Goal: Download file/media: Download file/media

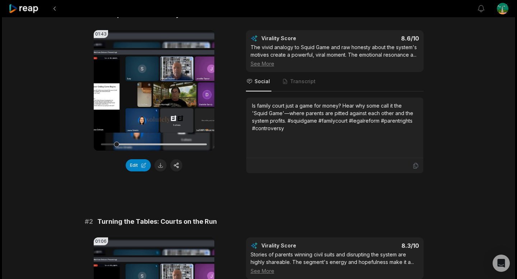
click at [160, 163] on button at bounding box center [160, 166] width 12 height 12
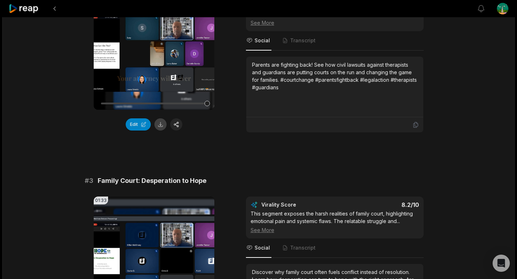
scroll to position [327, 0]
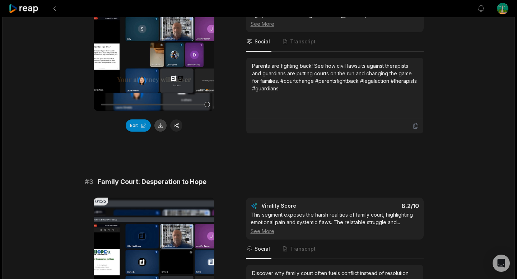
click at [163, 121] on button at bounding box center [160, 126] width 12 height 12
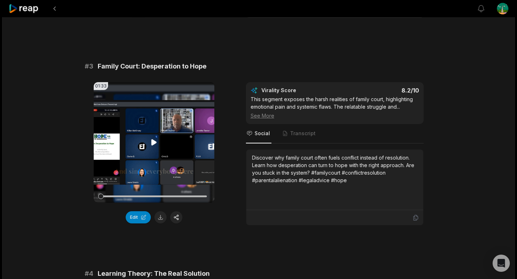
scroll to position [444, 0]
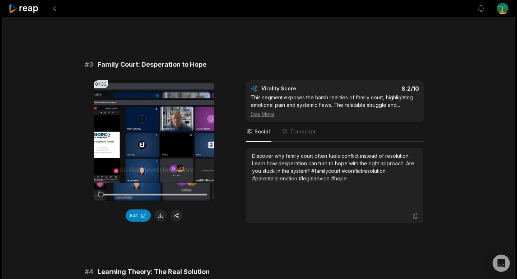
click at [164, 216] on button at bounding box center [160, 216] width 12 height 12
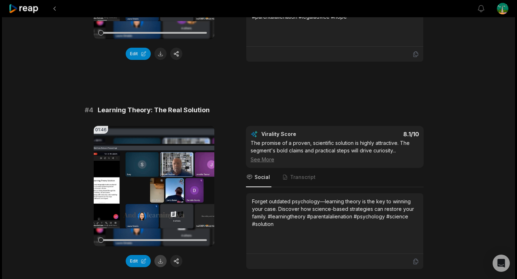
click at [163, 268] on div "Edit" at bounding box center [154, 261] width 121 height 12
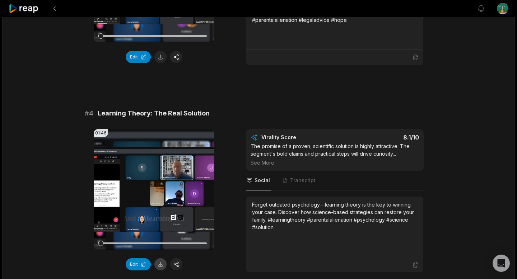
click at [161, 267] on button at bounding box center [160, 265] width 12 height 12
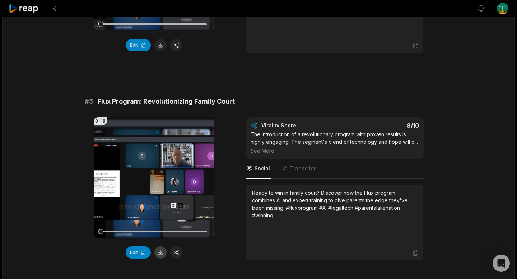
scroll to position [825, 0]
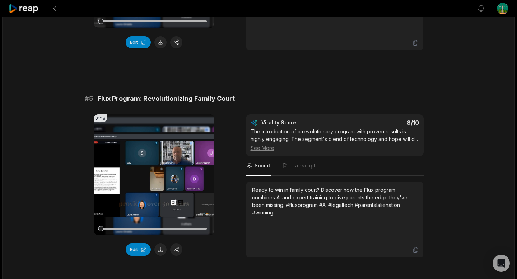
click at [159, 250] on button at bounding box center [160, 250] width 12 height 12
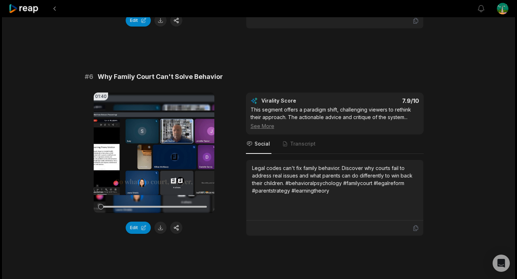
click at [159, 227] on button at bounding box center [160, 228] width 12 height 12
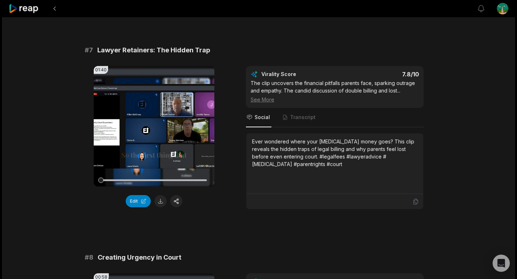
scroll to position [1290, 0]
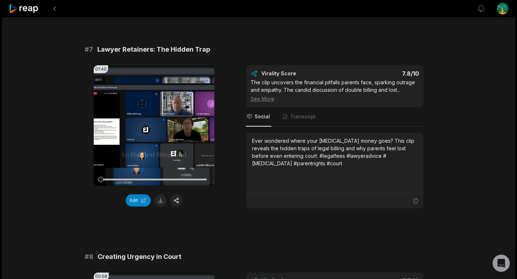
click at [160, 204] on button at bounding box center [160, 201] width 12 height 12
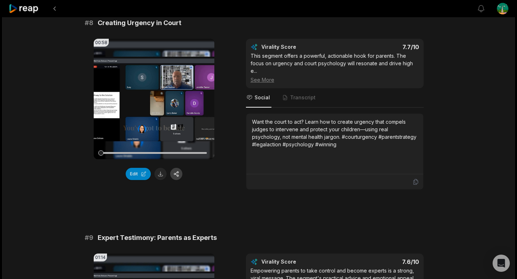
scroll to position [1524, 0]
click at [158, 176] on button at bounding box center [160, 174] width 12 height 12
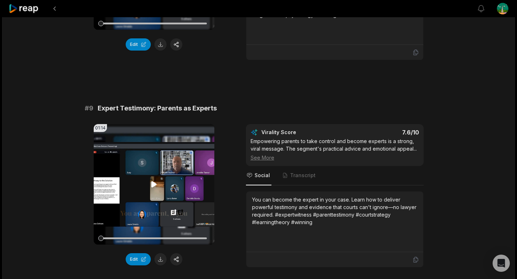
scroll to position [1656, 0]
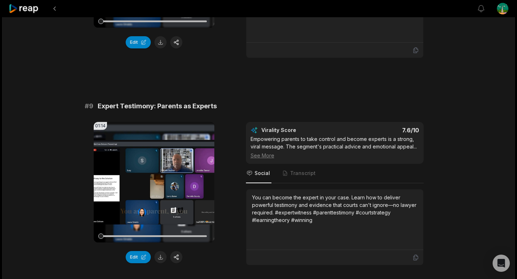
click at [162, 254] on button at bounding box center [160, 257] width 12 height 12
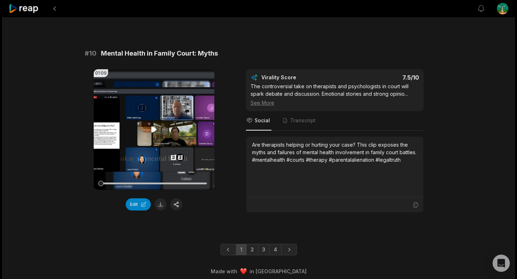
scroll to position [1917, 0]
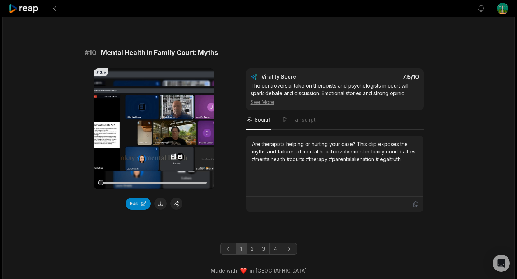
click at [164, 208] on button at bounding box center [160, 204] width 12 height 12
click at [254, 249] on link "2" at bounding box center [252, 249] width 12 height 11
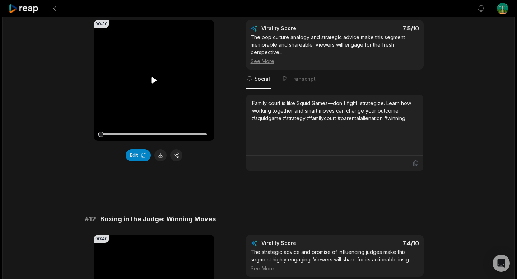
scroll to position [91, 0]
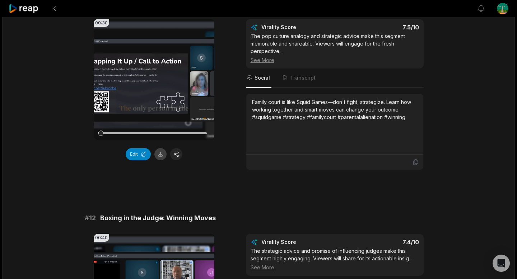
click at [161, 154] on button at bounding box center [160, 154] width 12 height 12
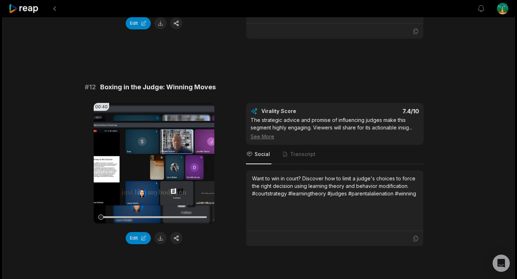
click at [163, 240] on button at bounding box center [160, 238] width 12 height 12
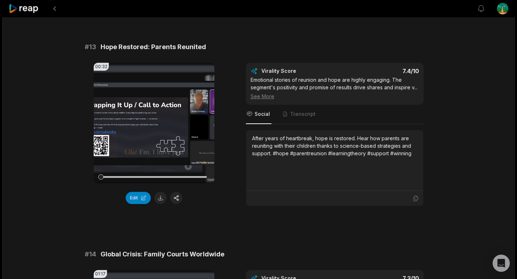
scroll to position [476, 0]
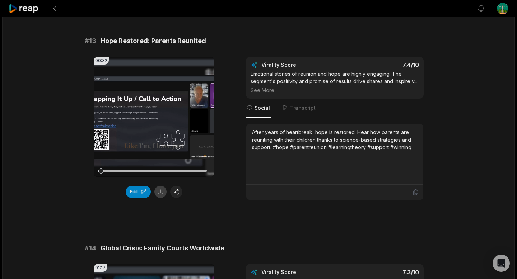
click at [160, 193] on button at bounding box center [160, 192] width 12 height 12
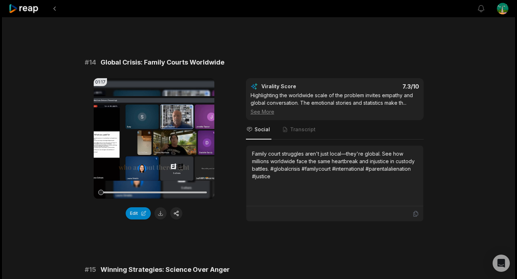
click at [163, 220] on button at bounding box center [160, 214] width 12 height 12
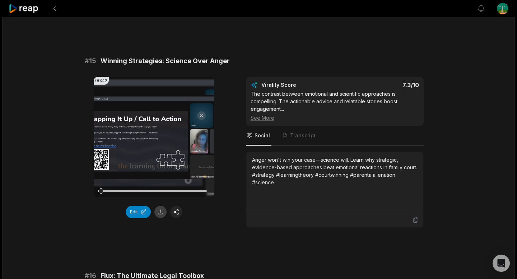
click at [164, 218] on button at bounding box center [160, 212] width 12 height 12
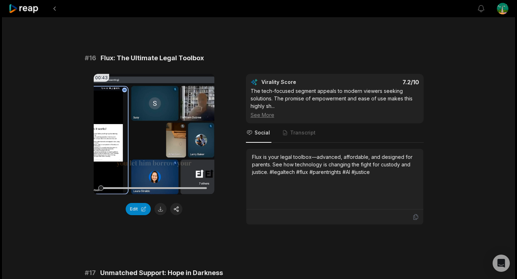
scroll to position [1109, 0]
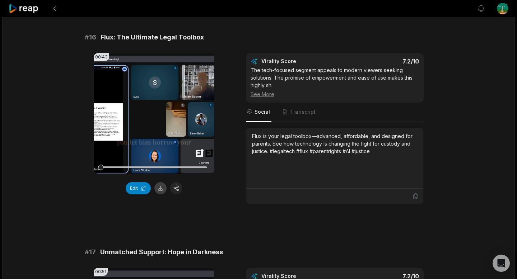
click at [159, 195] on button at bounding box center [160, 188] width 12 height 12
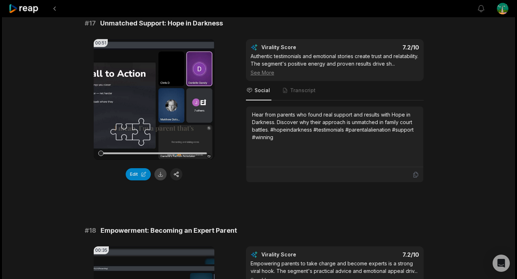
click at [162, 181] on button at bounding box center [160, 174] width 12 height 12
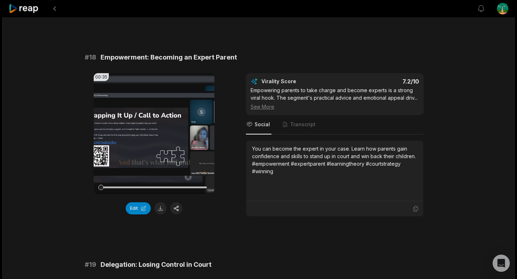
click at [160, 215] on button at bounding box center [160, 209] width 12 height 12
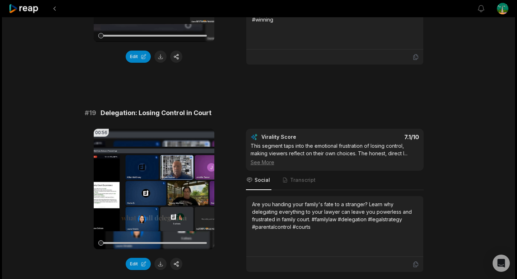
scroll to position [1708, 0]
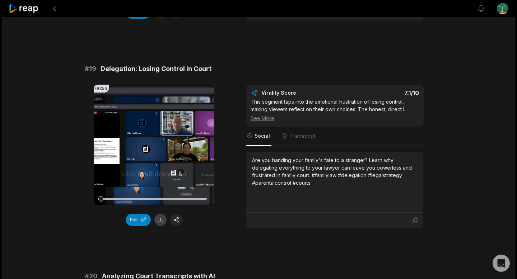
click at [161, 226] on button at bounding box center [160, 220] width 12 height 12
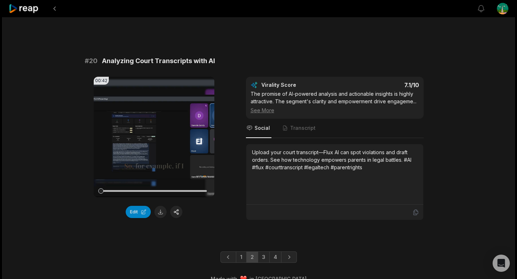
scroll to position [1951, 0]
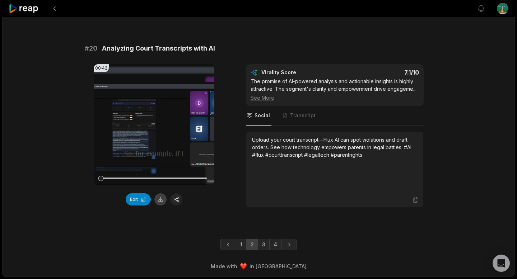
click at [161, 200] on button at bounding box center [160, 200] width 12 height 12
click at [262, 246] on link "3" at bounding box center [264, 244] width 12 height 11
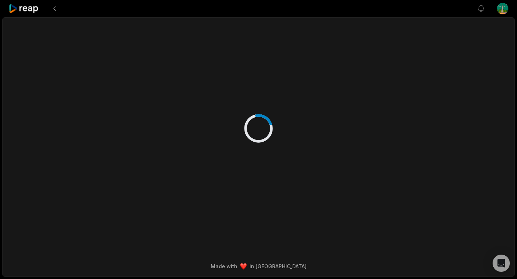
scroll to position [0, 0]
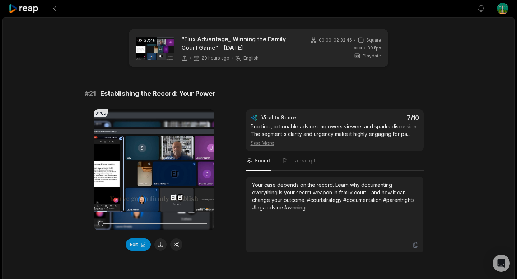
scroll to position [237, 0]
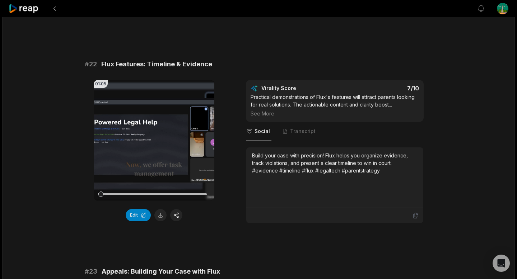
click at [165, 216] on button at bounding box center [160, 215] width 12 height 12
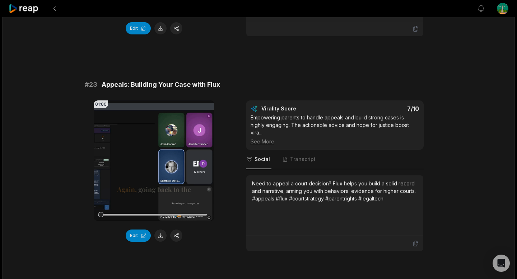
click at [159, 236] on button at bounding box center [160, 236] width 12 height 12
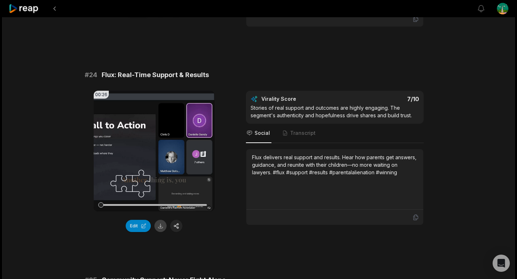
click at [164, 227] on button at bounding box center [160, 226] width 12 height 12
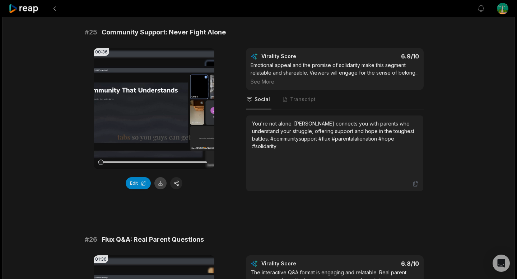
click at [165, 187] on div "Edit" at bounding box center [154, 183] width 121 height 12
click at [165, 186] on button at bounding box center [160, 184] width 12 height 12
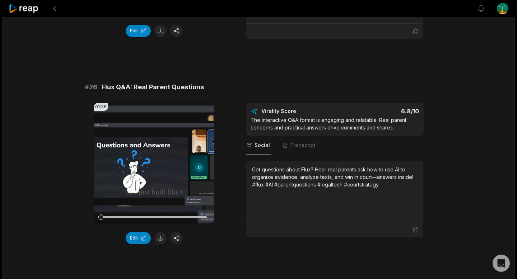
scroll to position [1054, 0]
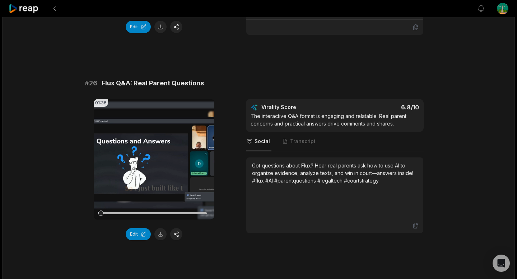
click at [158, 233] on button at bounding box center [160, 234] width 12 height 12
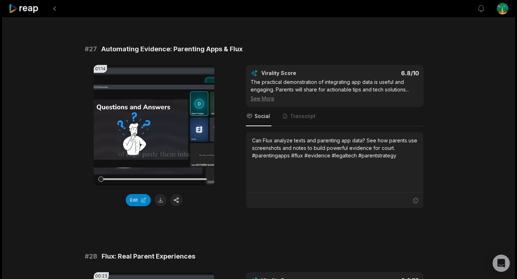
drag, startPoint x: 160, startPoint y: 201, endPoint x: 162, endPoint y: 208, distance: 6.6
click at [160, 201] on button at bounding box center [160, 200] width 12 height 12
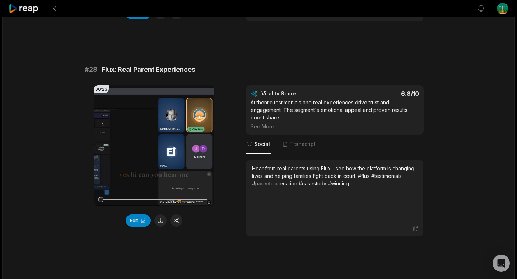
click at [159, 219] on button at bounding box center [160, 221] width 12 height 12
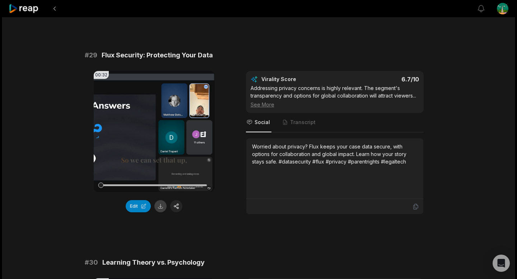
click at [157, 206] on button at bounding box center [160, 206] width 12 height 12
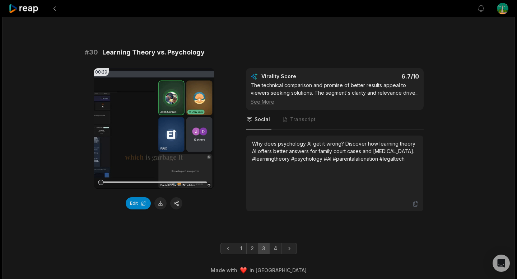
scroll to position [1924, 0]
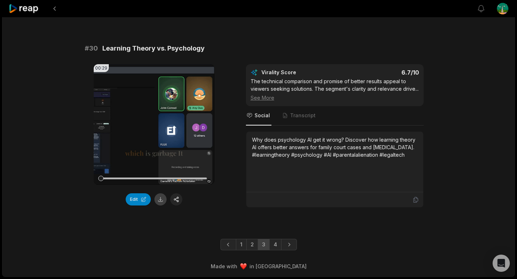
click at [158, 195] on button at bounding box center [160, 200] width 12 height 12
click at [276, 245] on link "4" at bounding box center [275, 244] width 12 height 11
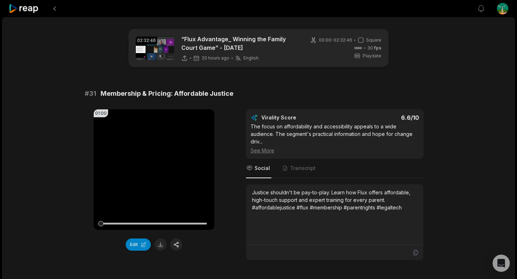
scroll to position [64, 0]
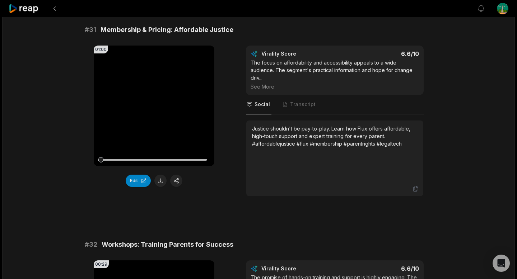
click at [157, 177] on button at bounding box center [160, 181] width 12 height 12
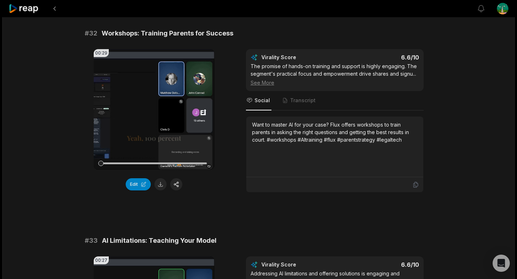
click at [159, 186] on button at bounding box center [160, 185] width 12 height 12
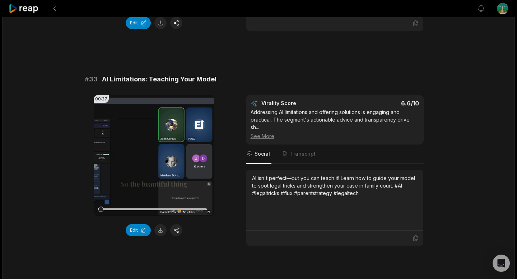
click at [162, 230] on button at bounding box center [160, 230] width 12 height 12
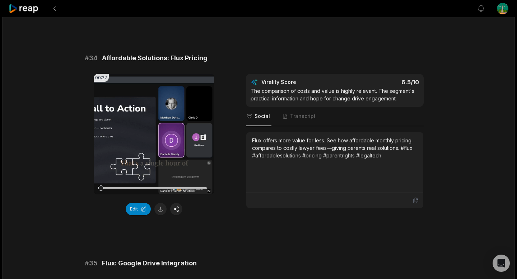
click at [163, 208] on button at bounding box center [160, 209] width 12 height 12
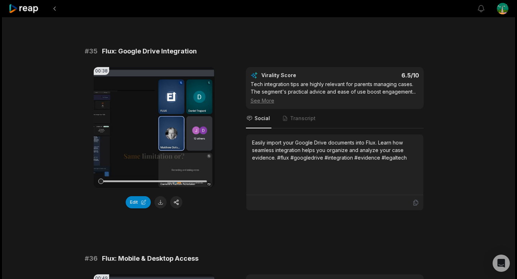
scroll to position [891, 0]
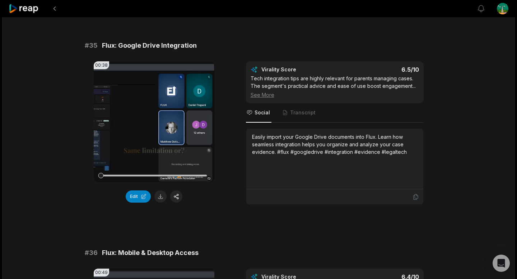
click at [161, 199] on button at bounding box center [160, 197] width 12 height 12
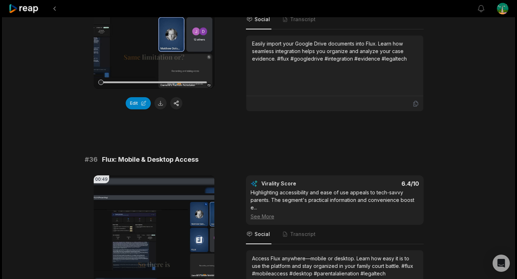
scroll to position [1038, 0]
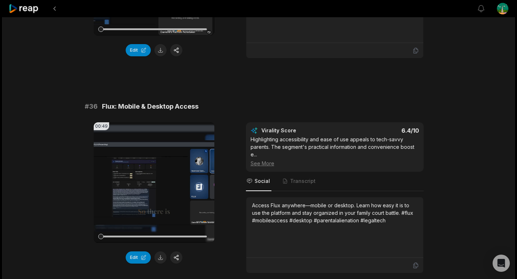
click at [161, 260] on button at bounding box center [160, 258] width 12 height 12
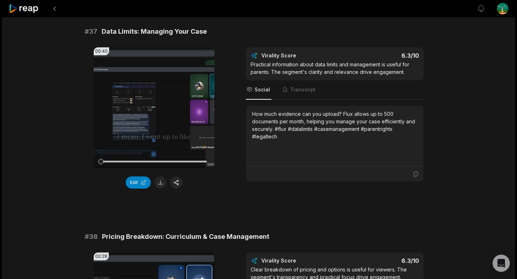
scroll to position [1336, 0]
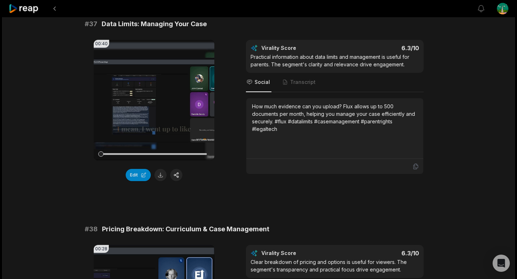
click at [160, 181] on button at bounding box center [160, 175] width 12 height 12
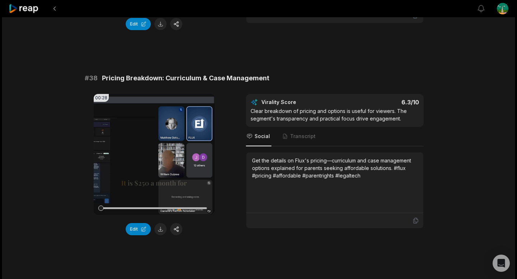
click at [152, 228] on div "Edit" at bounding box center [154, 229] width 121 height 12
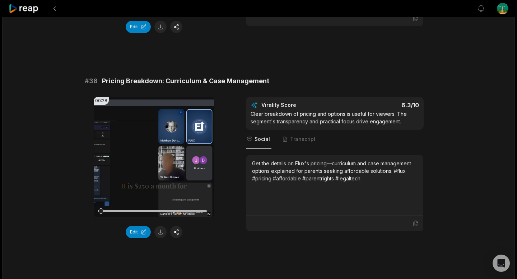
click at [162, 229] on button at bounding box center [160, 232] width 12 height 12
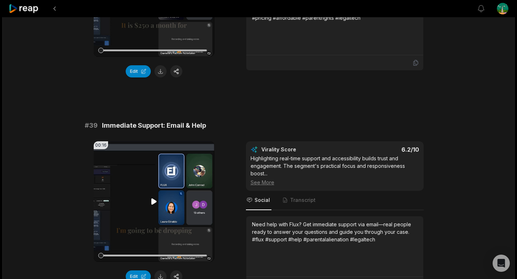
scroll to position [1685, 0]
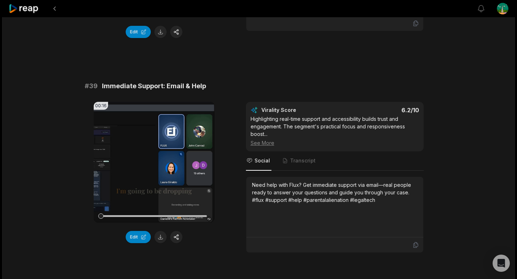
click at [159, 239] on button at bounding box center [160, 237] width 12 height 12
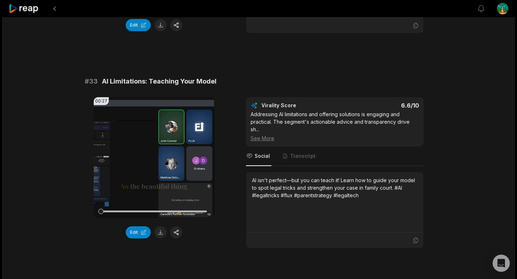
scroll to position [0, 0]
